Goal: Task Accomplishment & Management: Manage account settings

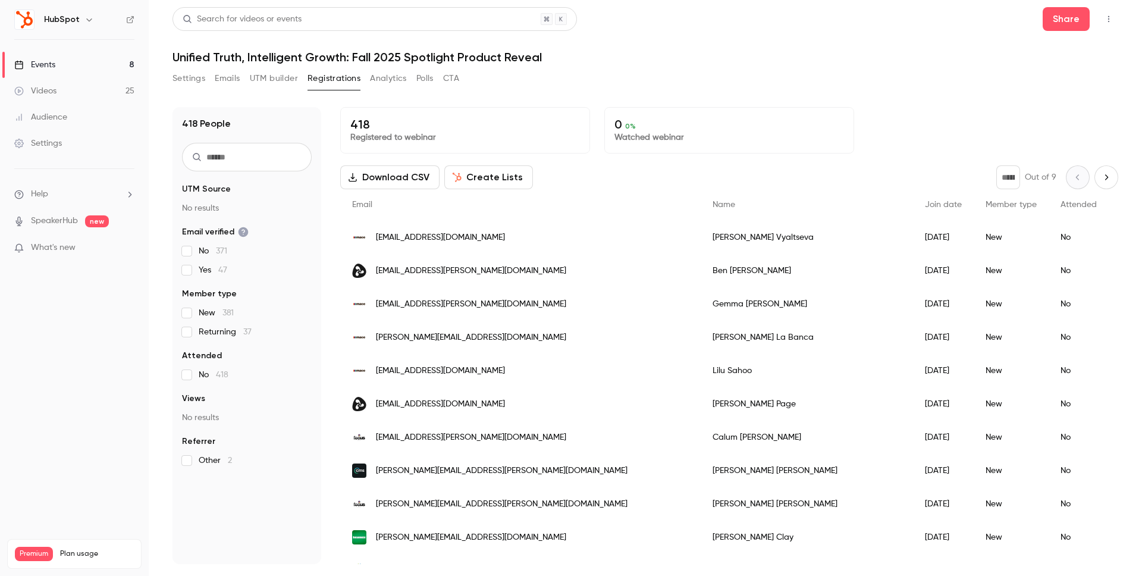
click at [704, 65] on div "Search for videos or events Share Unified Truth, Intelligent Growth: Fall 2025 …" at bounding box center [644, 285] width 945 height 557
click at [51, 64] on div "Events" at bounding box center [34, 65] width 41 height 12
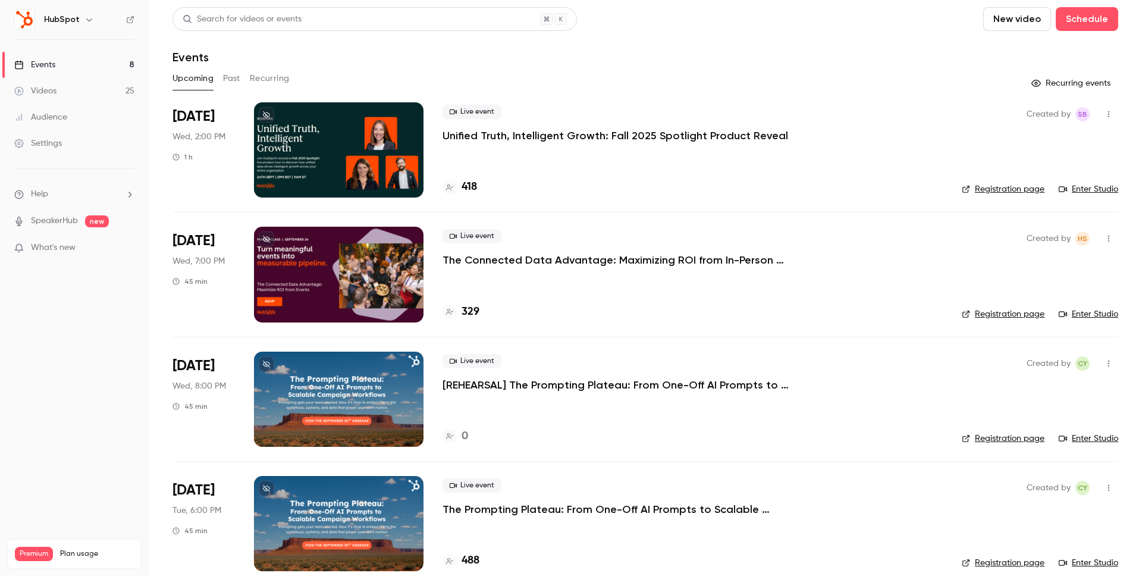
click at [379, 103] on div at bounding box center [338, 149] width 169 height 95
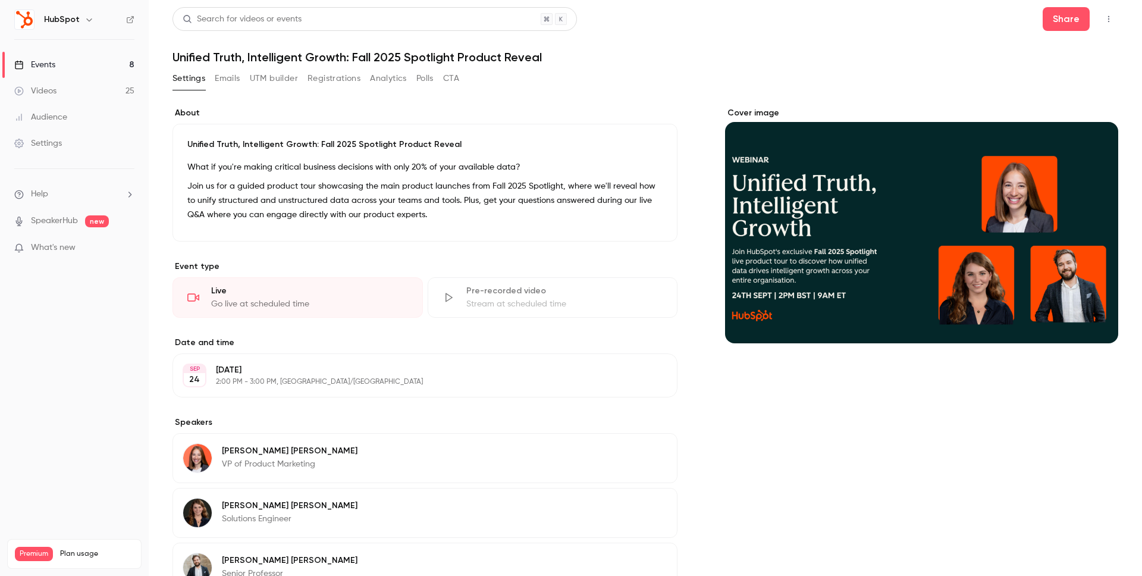
click at [1109, 20] on icon "button" at bounding box center [1109, 19] width 10 height 8
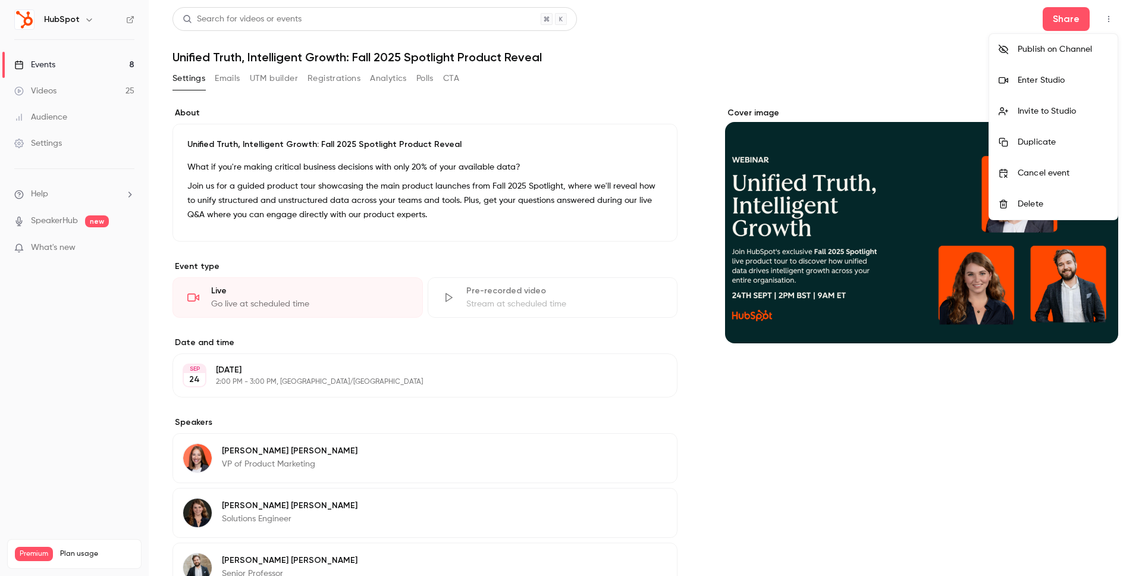
click at [1059, 142] on div "Duplicate" at bounding box center [1062, 142] width 90 height 12
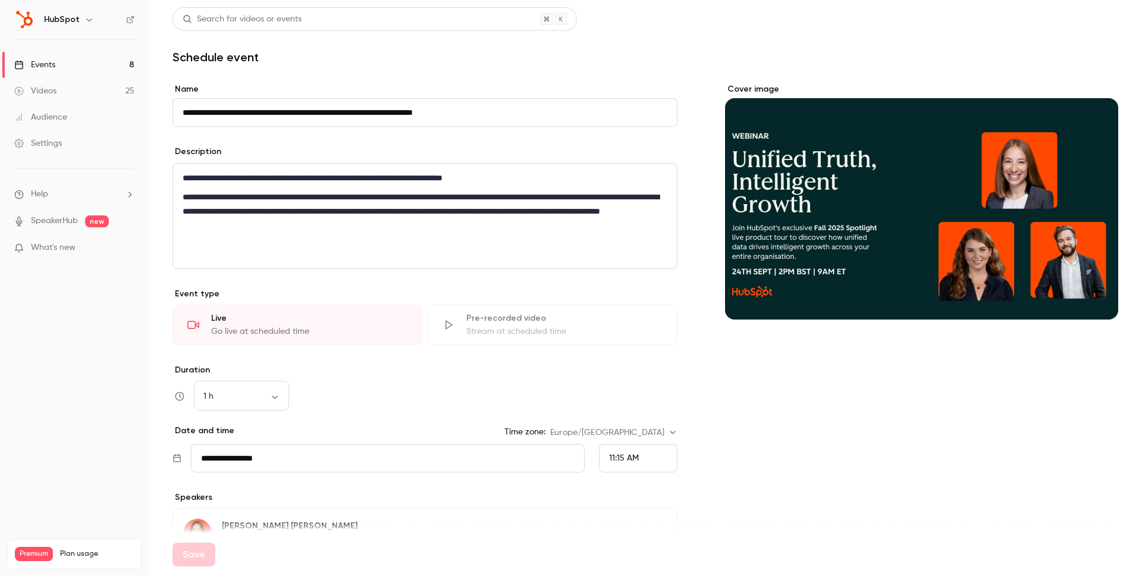
click at [216, 105] on input "**********" at bounding box center [424, 112] width 505 height 29
drag, startPoint x: 212, startPoint y: 109, endPoint x: 144, endPoint y: 109, distance: 67.8
click at [146, 109] on div "**********" at bounding box center [571, 288] width 1142 height 576
click at [211, 115] on input "**********" at bounding box center [424, 112] width 505 height 29
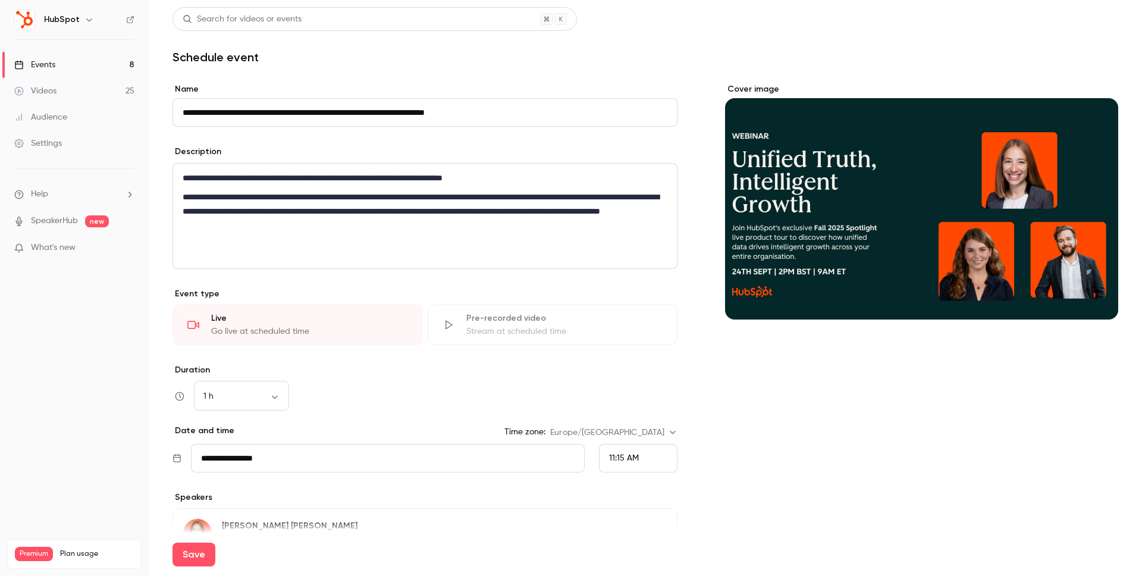
scroll to position [240, 0]
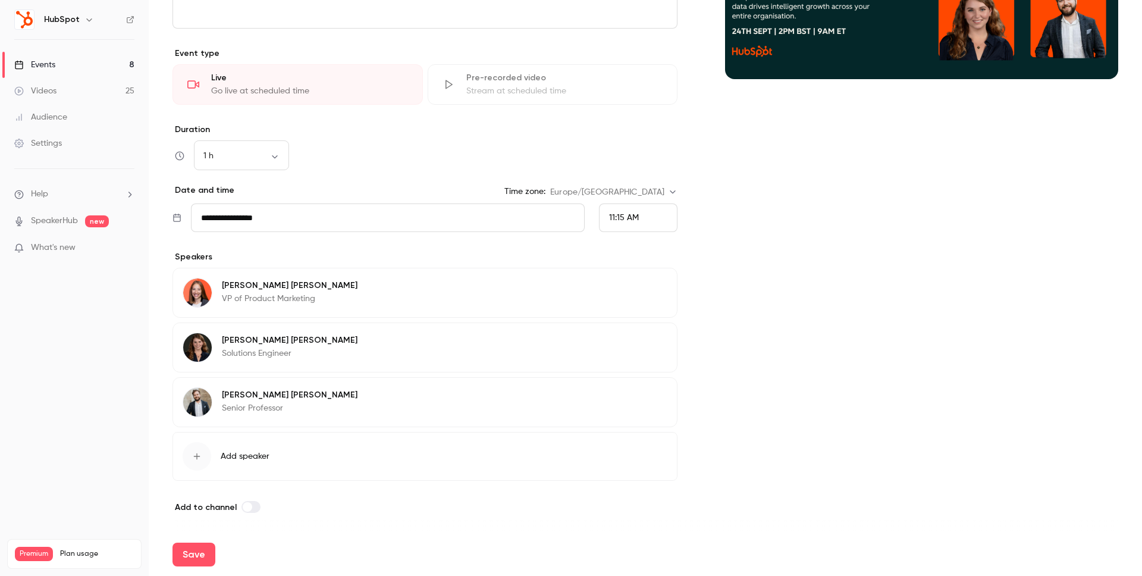
click at [244, 512] on label at bounding box center [250, 507] width 19 height 12
click at [253, 508] on span at bounding box center [255, 507] width 10 height 10
click at [253, 508] on label at bounding box center [250, 507] width 19 height 12
click at [199, 551] on button "Save" at bounding box center [193, 554] width 43 height 24
type input "**********"
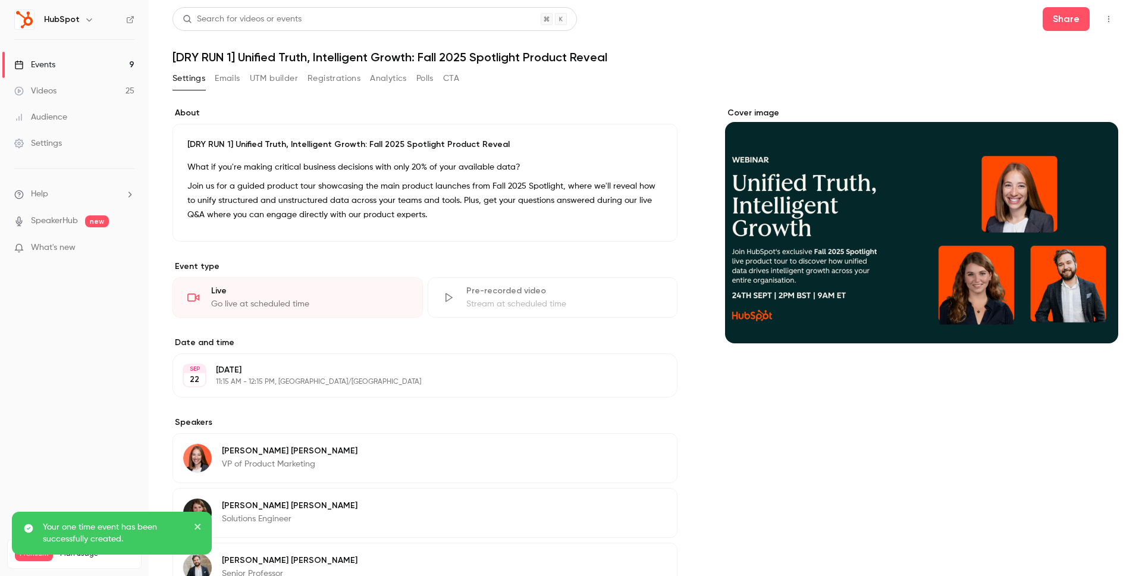
scroll to position [144, 0]
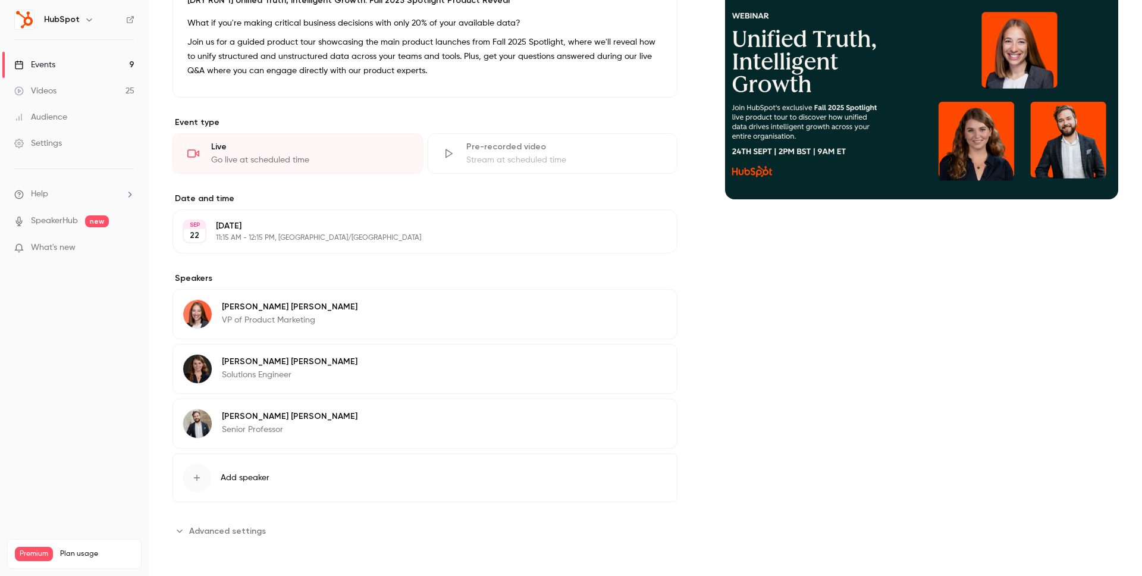
click at [647, 237] on button "Edit" at bounding box center [645, 231] width 43 height 19
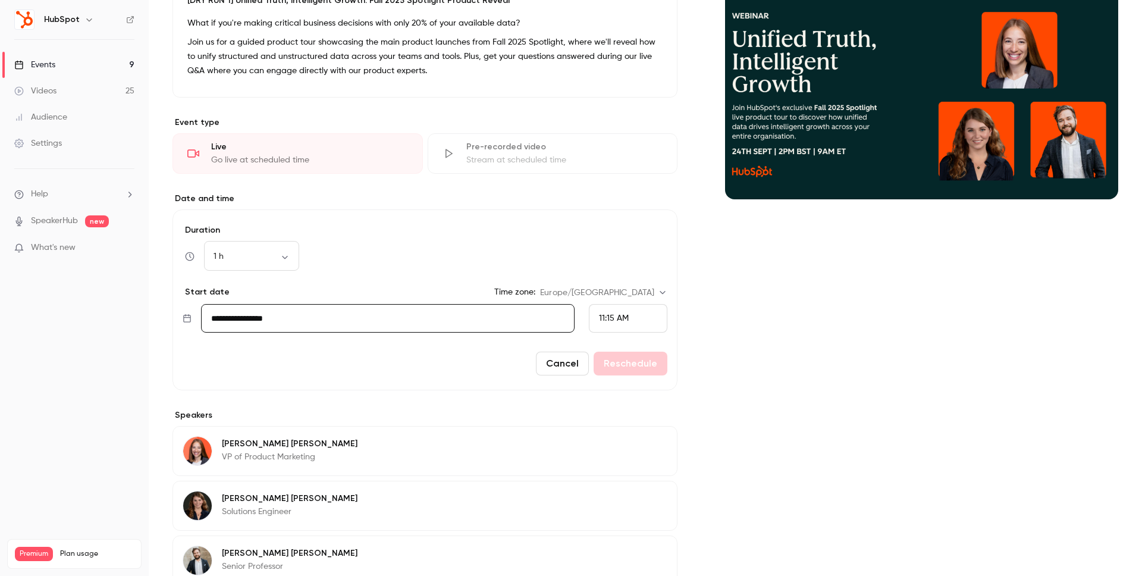
click at [257, 318] on input "**********" at bounding box center [387, 318] width 373 height 29
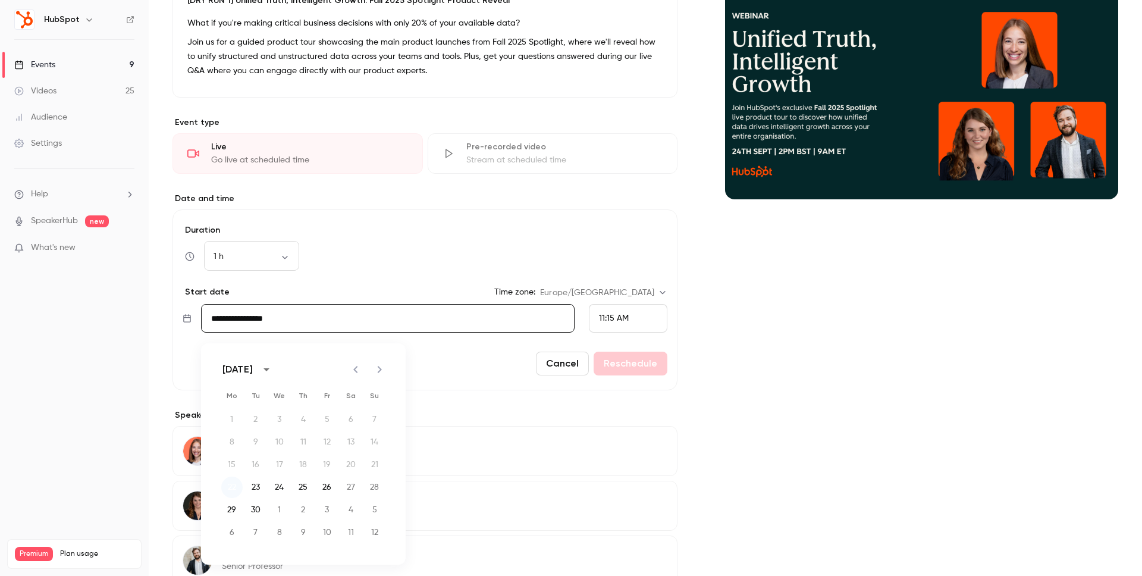
click at [232, 491] on button "22" at bounding box center [231, 486] width 21 height 21
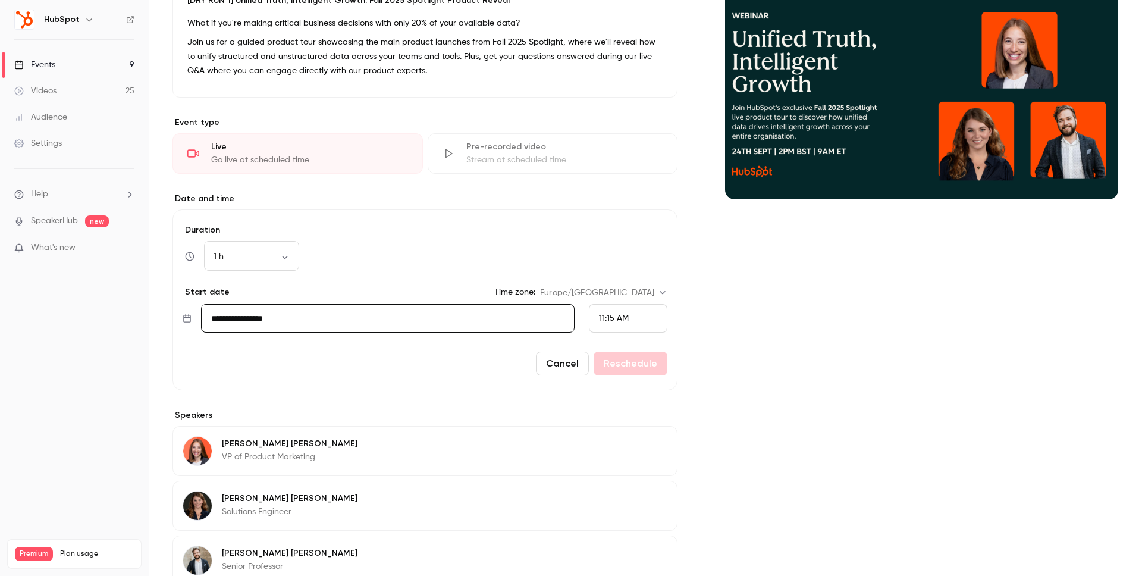
click at [621, 316] on span "11:15 AM" at bounding box center [614, 318] width 30 height 8
click at [617, 257] on li "2:00 PM" at bounding box center [627, 269] width 77 height 32
click at [644, 363] on button "Reschedule" at bounding box center [630, 363] width 74 height 24
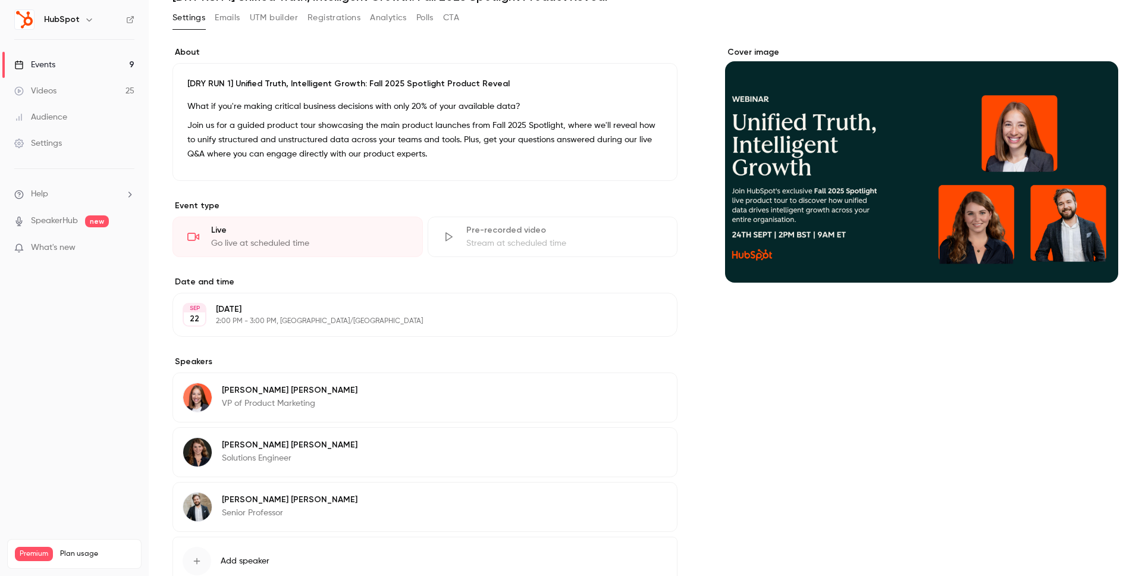
scroll to position [144, 0]
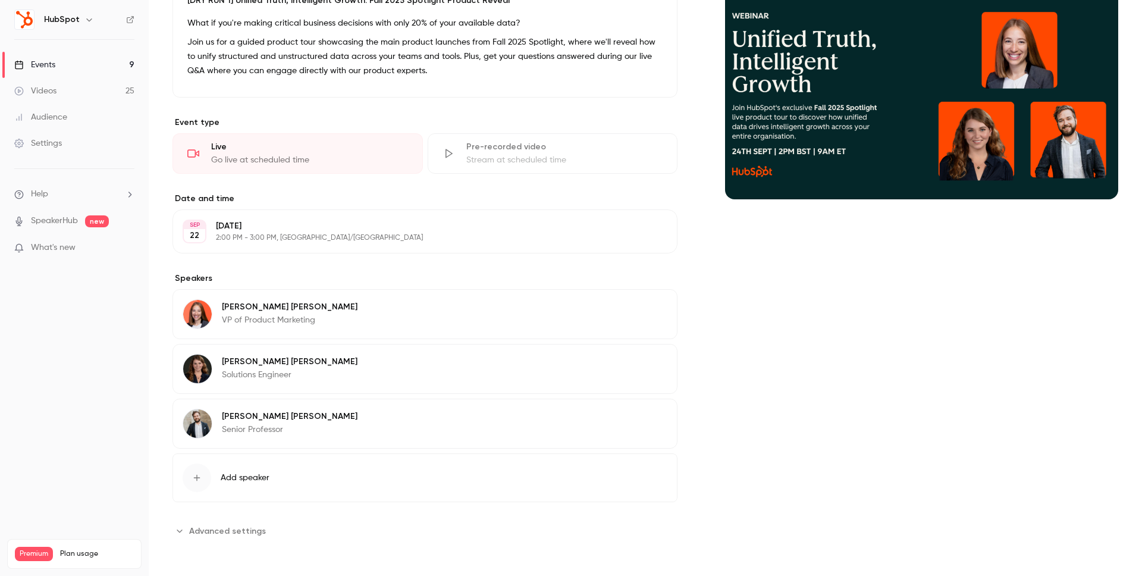
click at [529, 373] on div "[PERSON_NAME] Solutions Engineer Edit" at bounding box center [424, 369] width 505 height 50
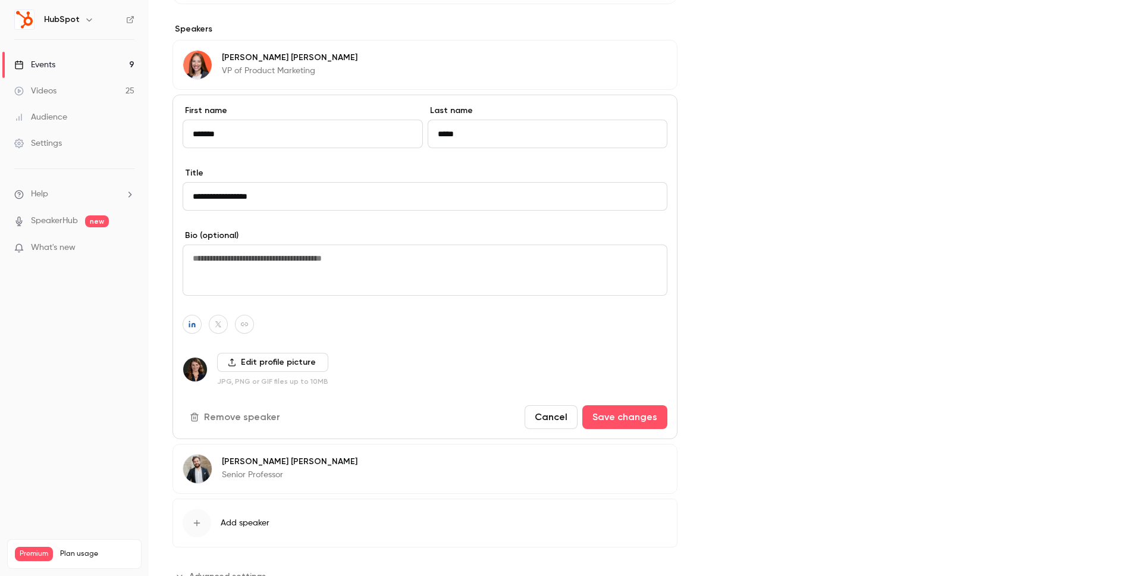
scroll to position [438, 0]
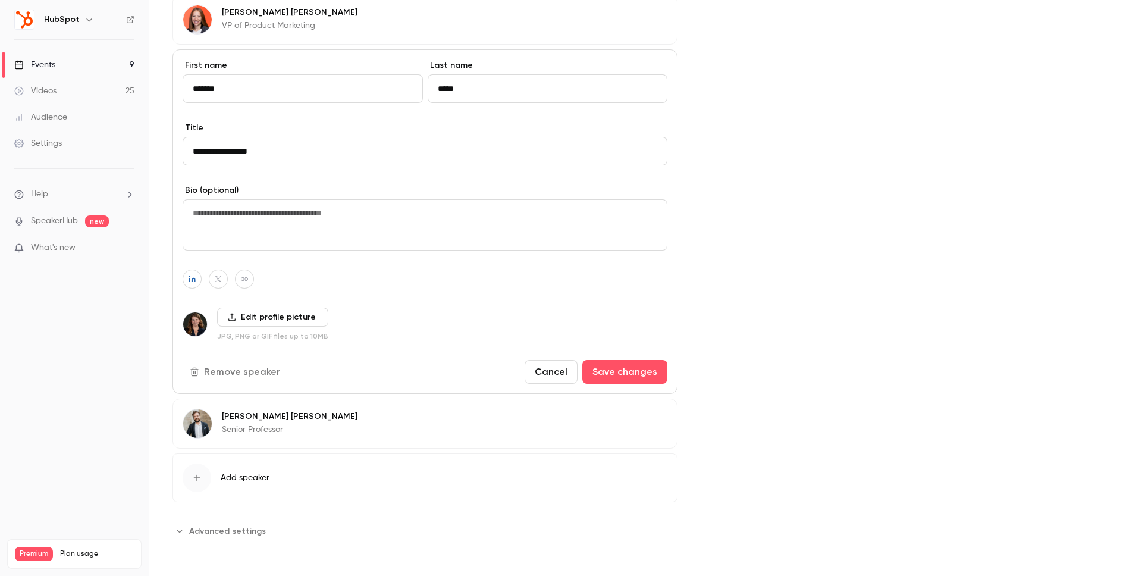
click at [546, 366] on button "Cancel" at bounding box center [550, 372] width 53 height 24
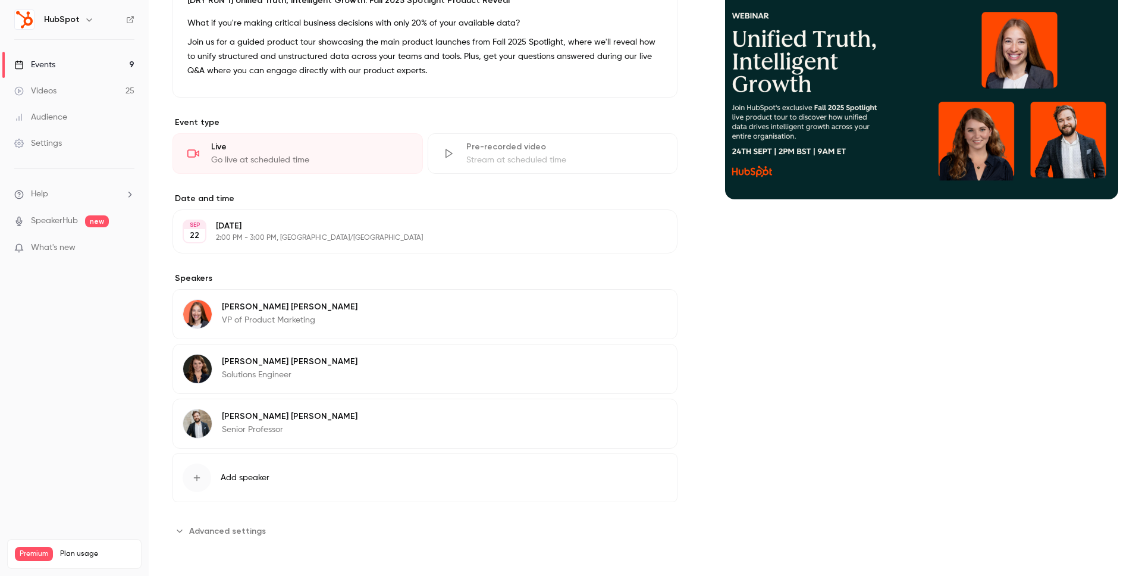
scroll to position [0, 0]
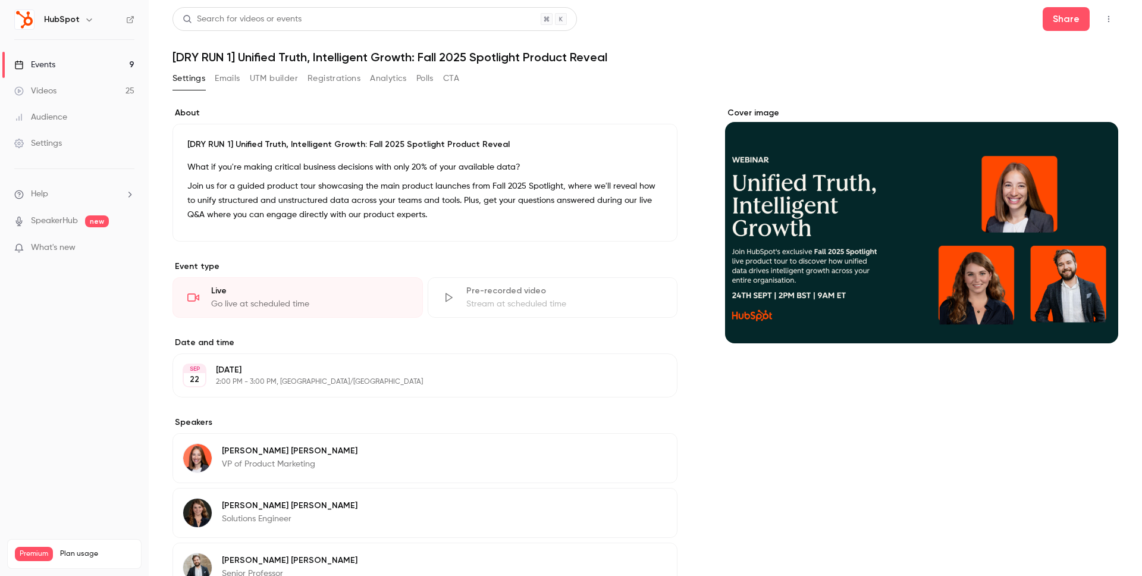
click at [226, 79] on button "Emails" at bounding box center [227, 78] width 25 height 19
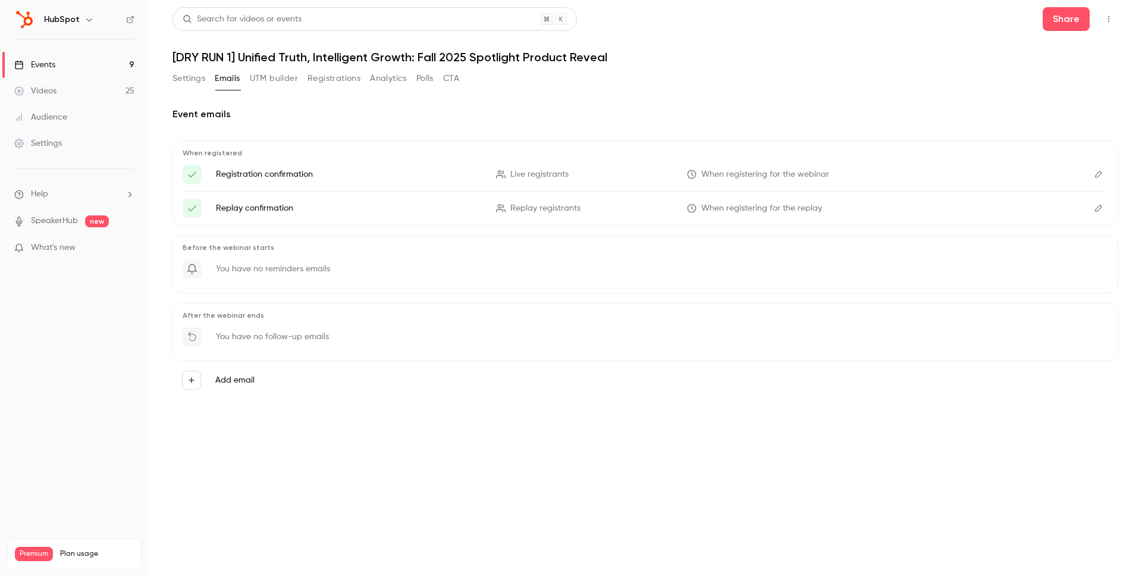
click at [1098, 177] on icon "Edit" at bounding box center [1098, 174] width 10 height 8
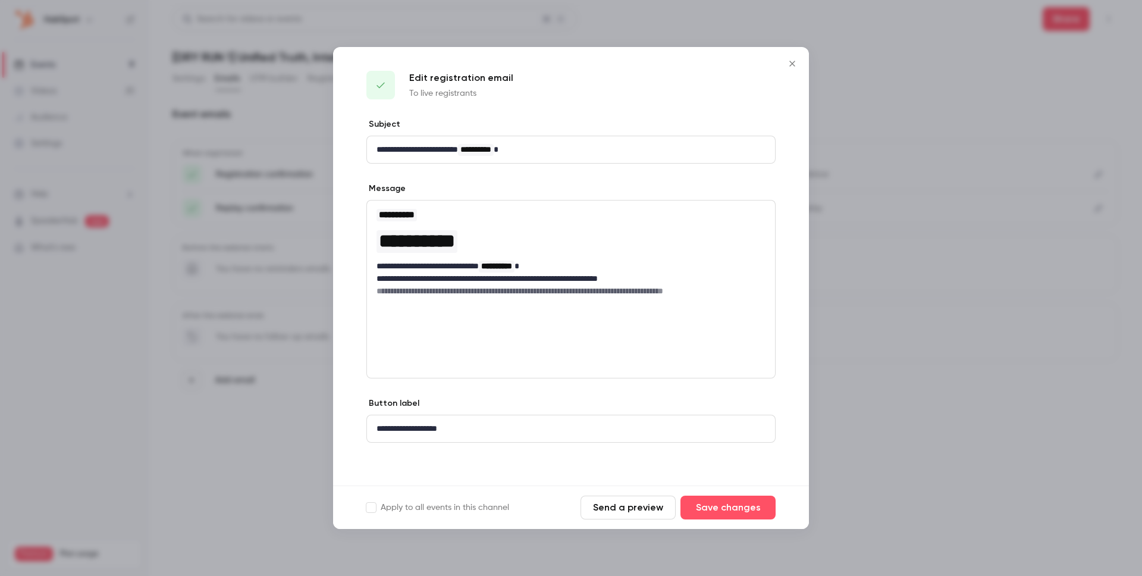
click at [794, 64] on icon "Close" at bounding box center [792, 64] width 14 height 10
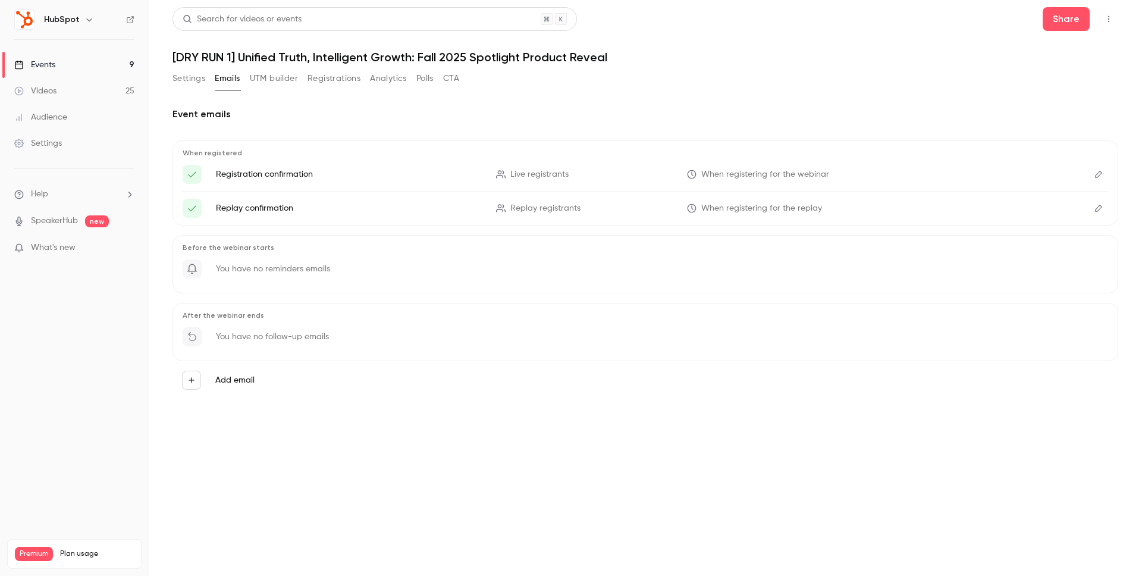
click at [253, 77] on button "UTM builder" at bounding box center [274, 78] width 48 height 19
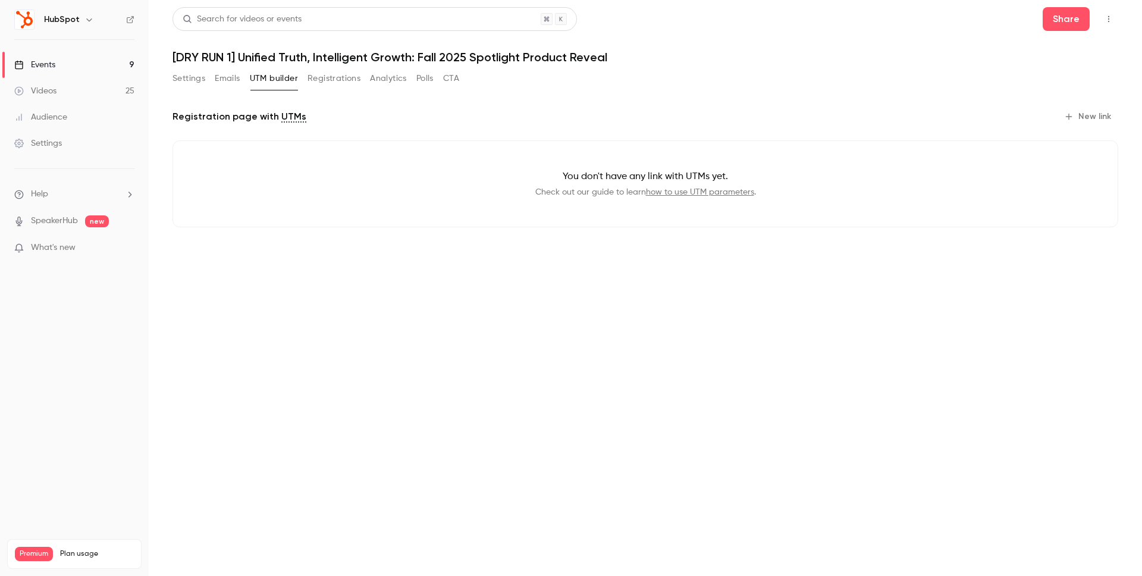
click at [233, 81] on button "Emails" at bounding box center [227, 78] width 25 height 19
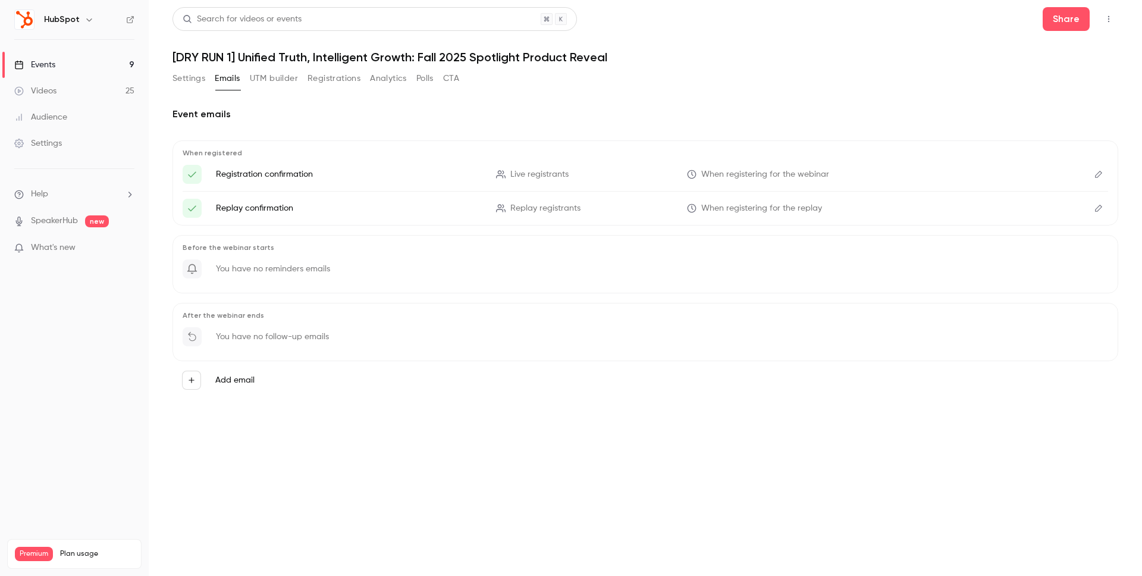
click at [294, 78] on button "UTM builder" at bounding box center [274, 78] width 48 height 19
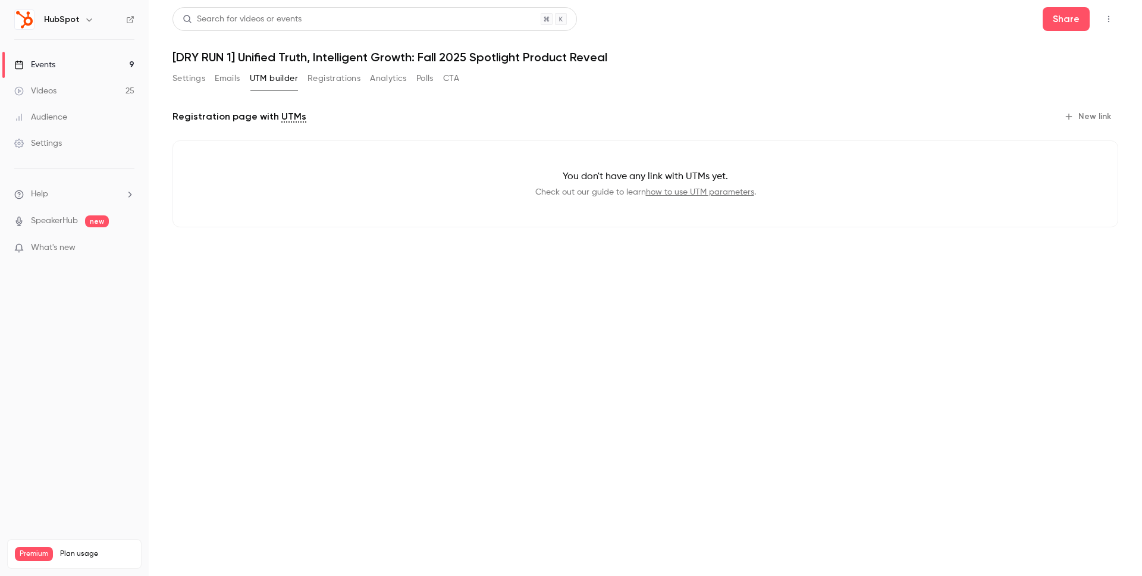
click at [339, 78] on button "Registrations" at bounding box center [333, 78] width 53 height 19
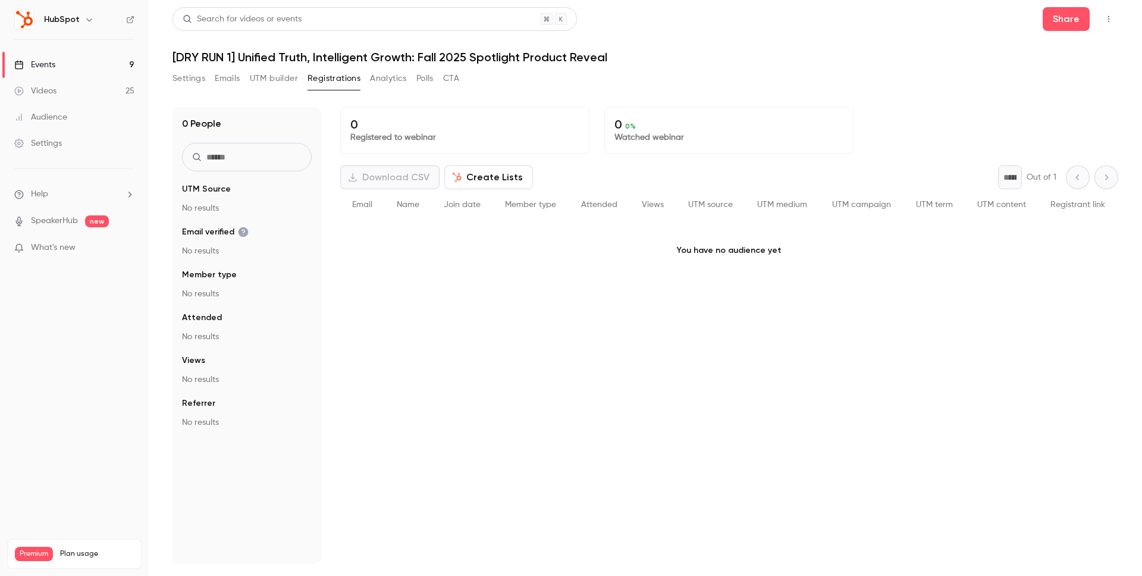
click at [390, 75] on button "Analytics" at bounding box center [388, 78] width 37 height 19
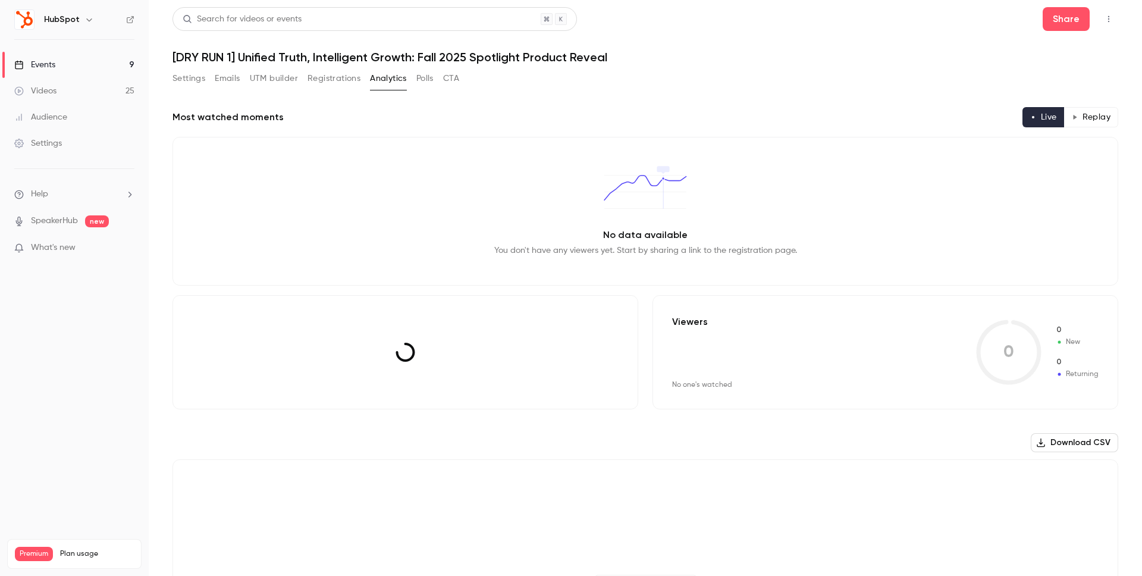
click at [413, 75] on div "Settings Emails UTM builder Registrations Analytics Polls CTA" at bounding box center [315, 78] width 287 height 19
click at [429, 77] on button "Polls" at bounding box center [424, 78] width 17 height 19
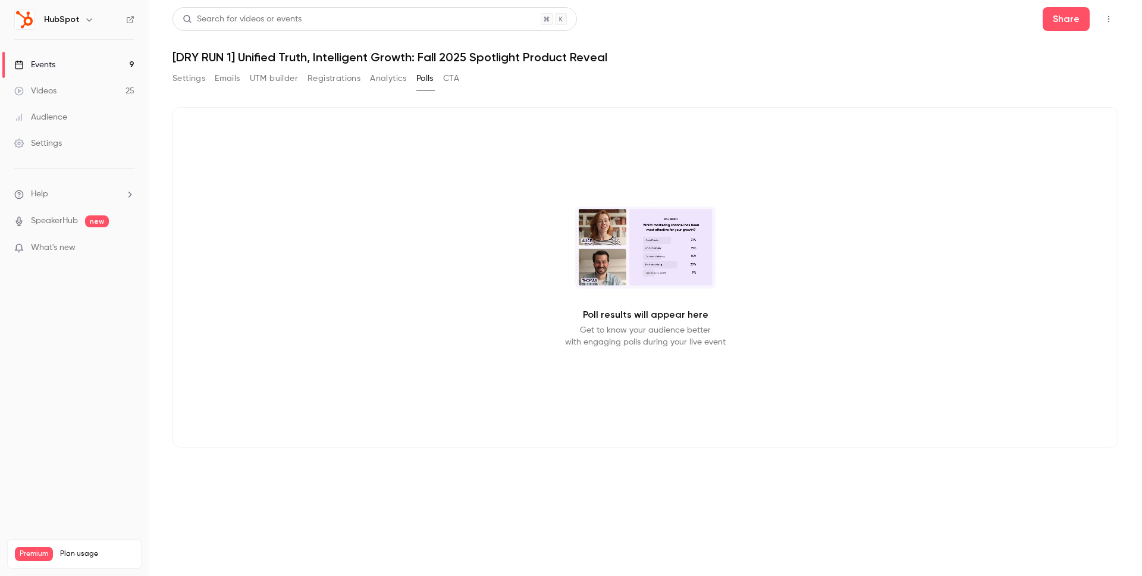
click at [454, 77] on button "CTA" at bounding box center [451, 78] width 16 height 19
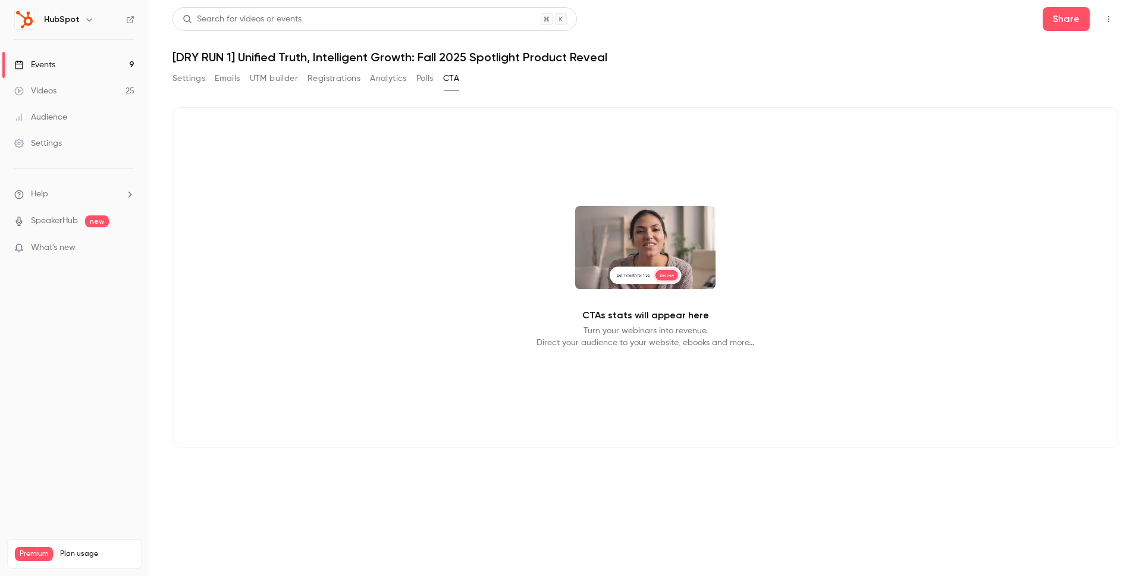
click at [185, 77] on button "Settings" at bounding box center [188, 78] width 33 height 19
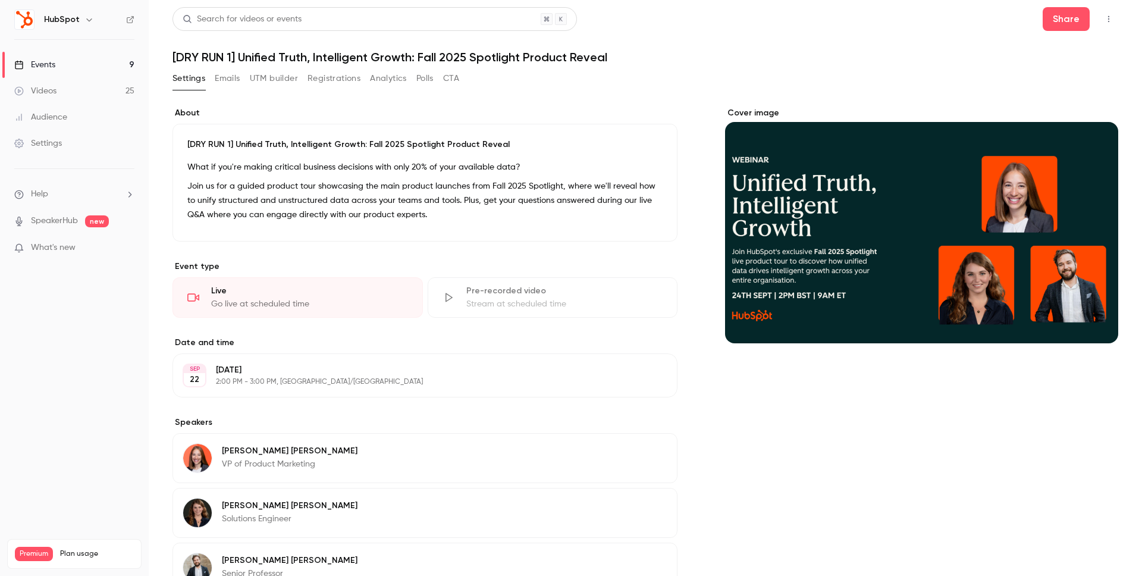
scroll to position [144, 0]
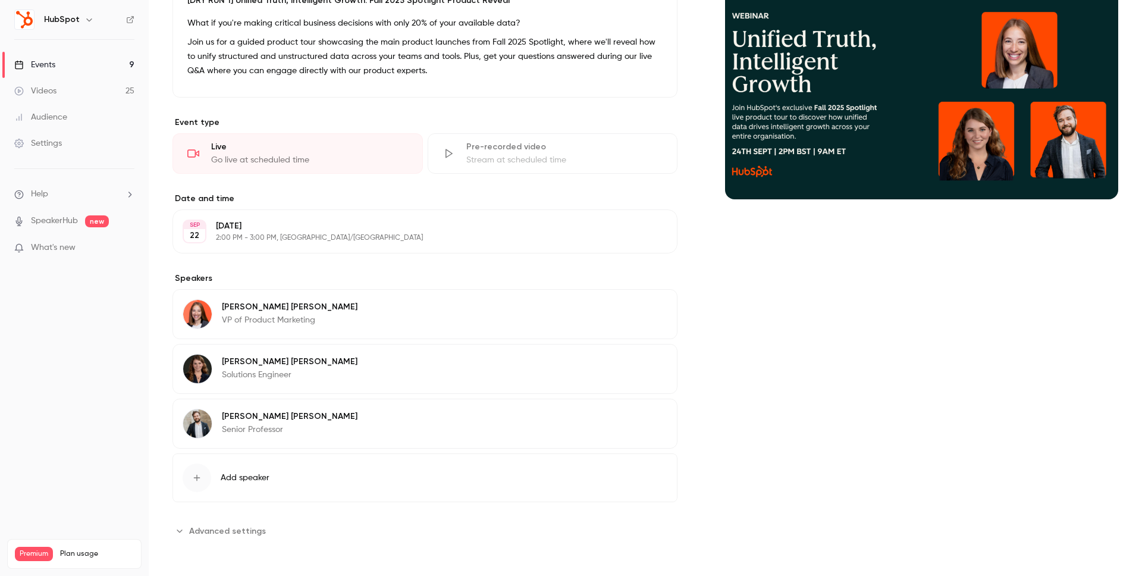
click at [646, 364] on button "Edit" at bounding box center [645, 363] width 43 height 19
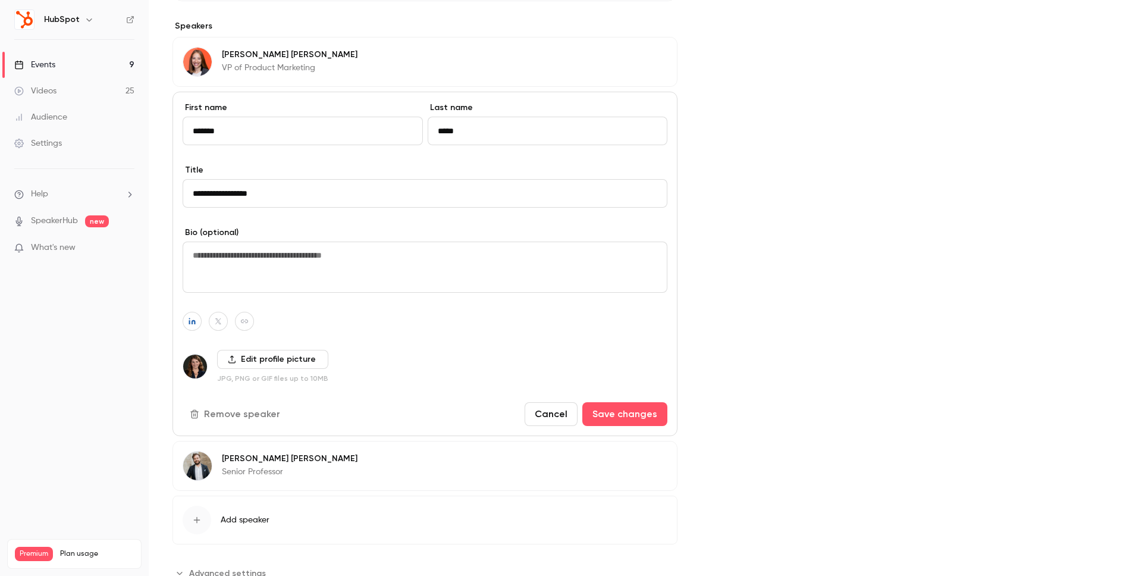
scroll to position [438, 0]
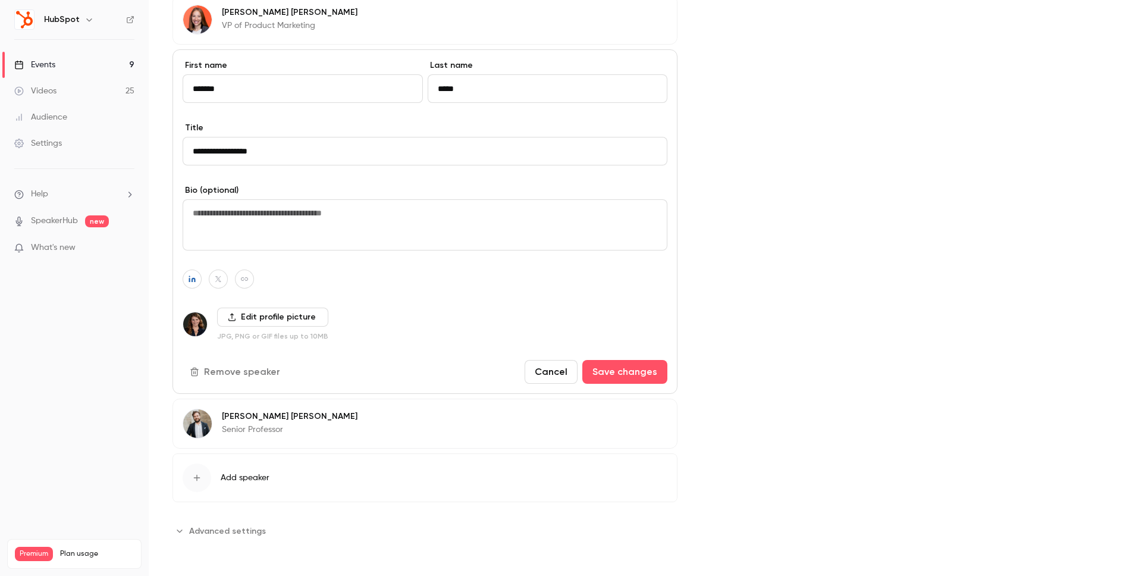
click at [565, 375] on button "Cancel" at bounding box center [550, 372] width 53 height 24
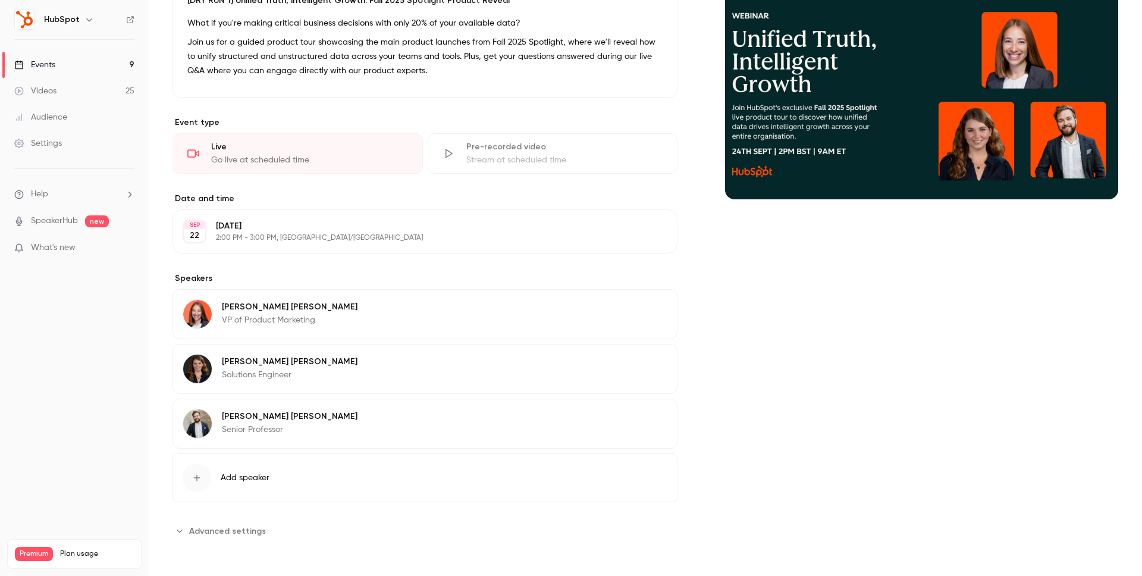
scroll to position [0, 0]
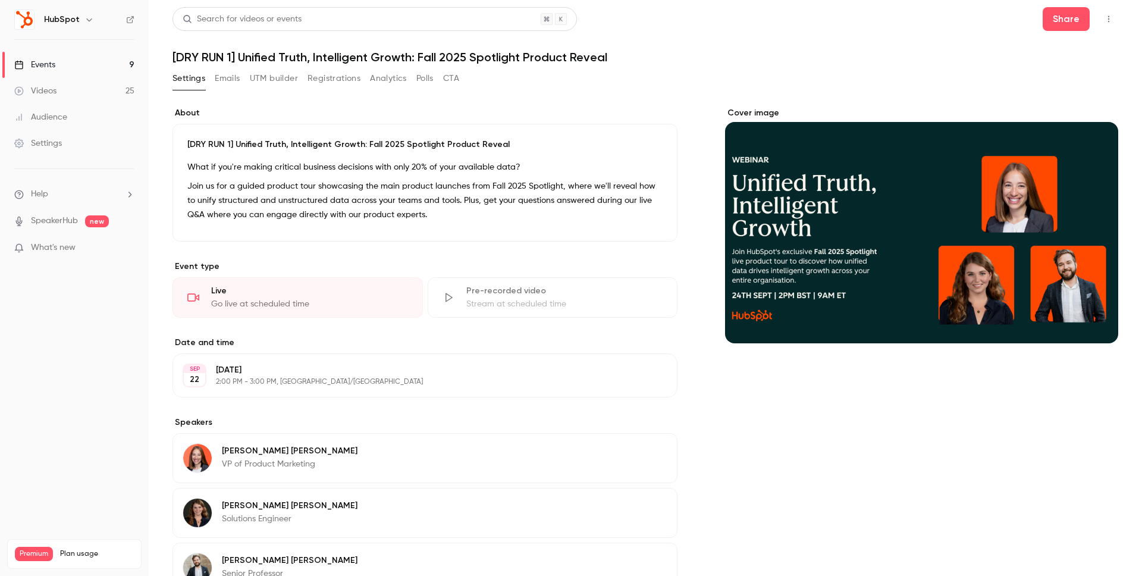
click at [1102, 17] on button "button" at bounding box center [1108, 19] width 19 height 19
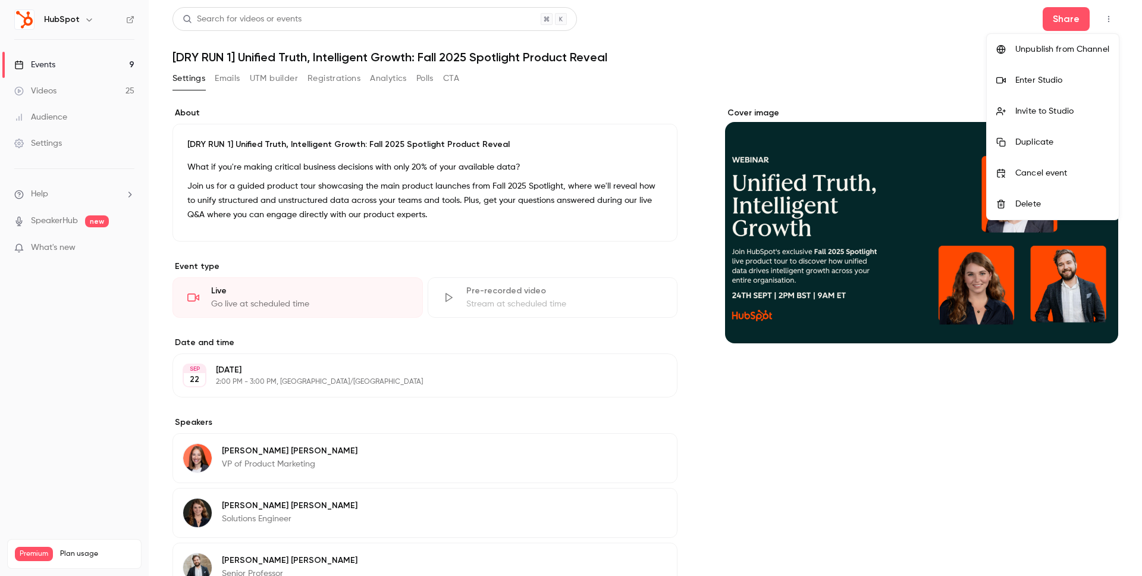
click at [1057, 112] on div "Invite to Studio" at bounding box center [1062, 111] width 94 height 12
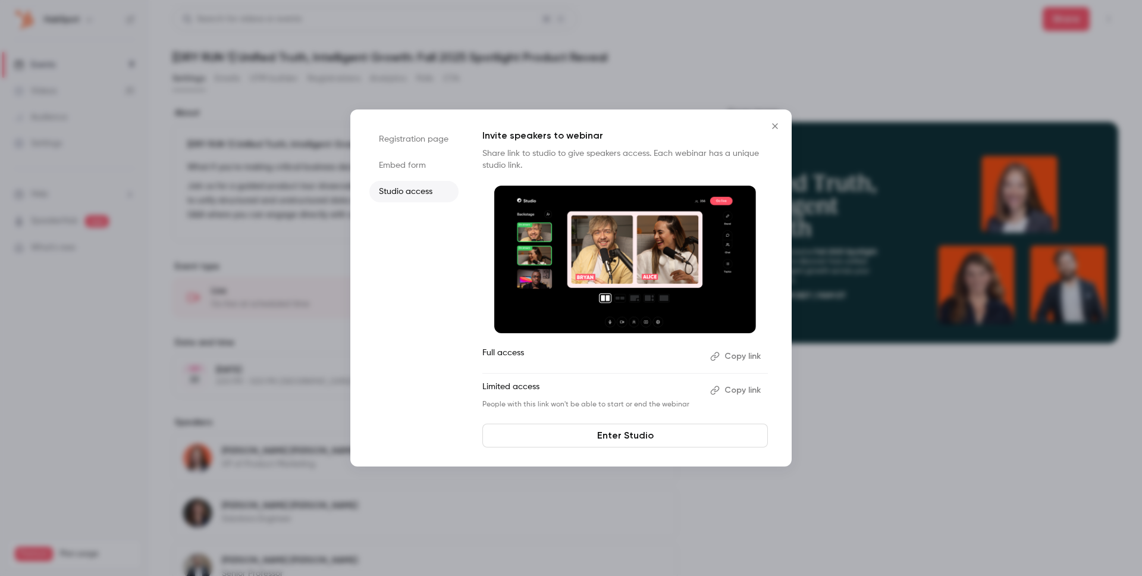
click at [417, 139] on li "Registration page" at bounding box center [413, 138] width 89 height 21
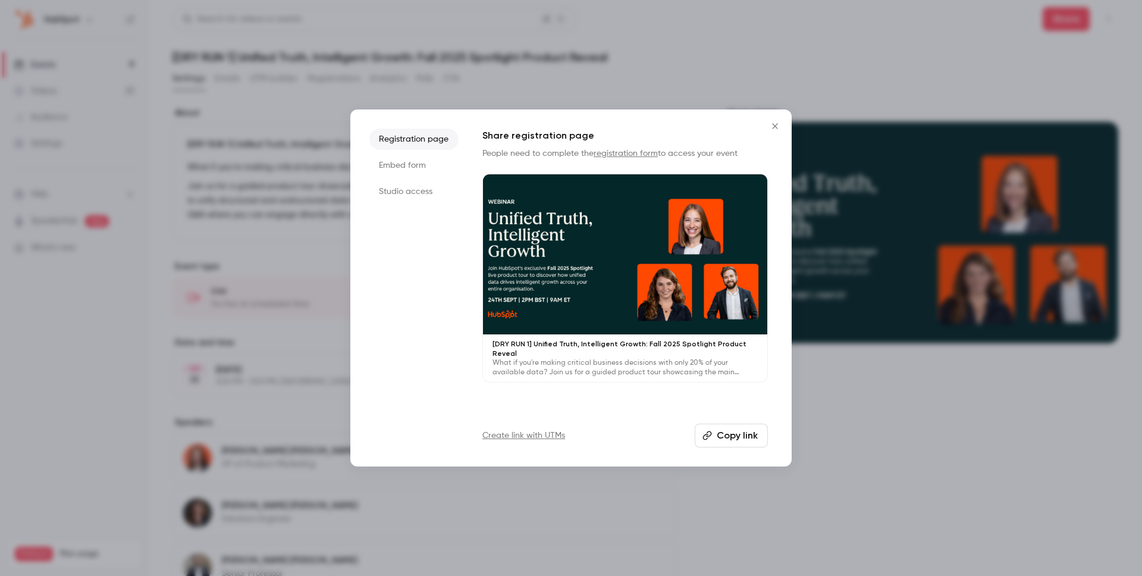
click at [417, 162] on li "Embed form" at bounding box center [413, 165] width 89 height 21
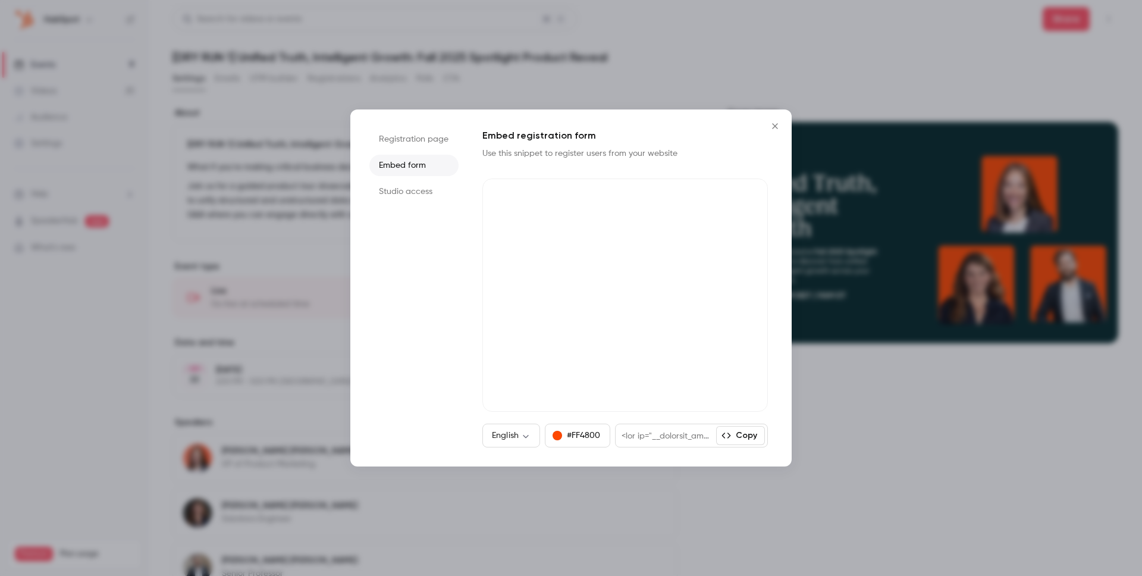
click at [417, 187] on li "Studio access" at bounding box center [413, 191] width 89 height 21
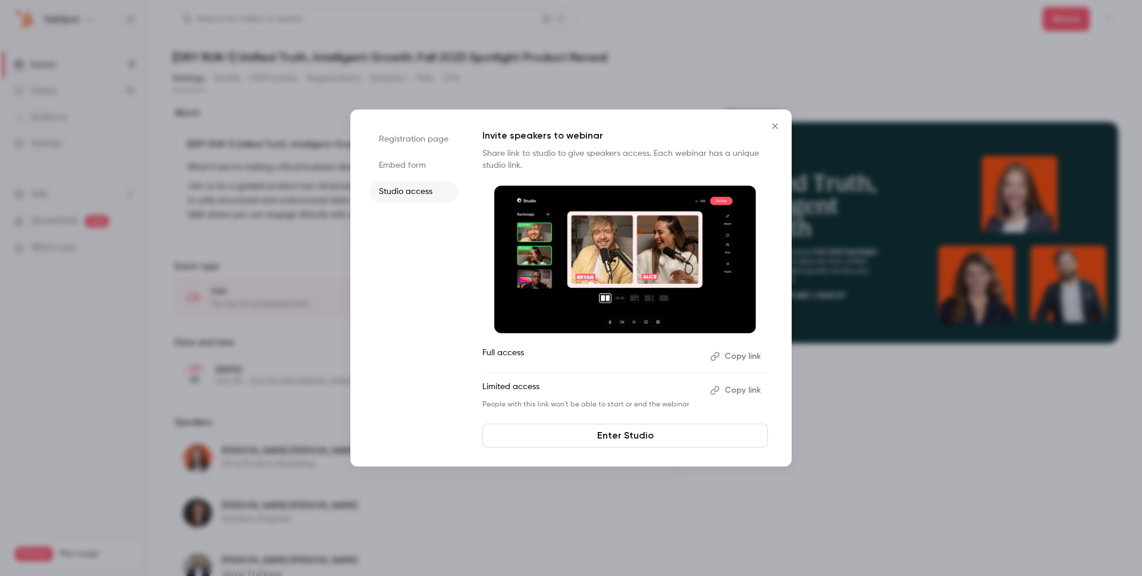
click at [728, 393] on button "Copy link" at bounding box center [736, 390] width 62 height 19
